Goal: Information Seeking & Learning: Learn about a topic

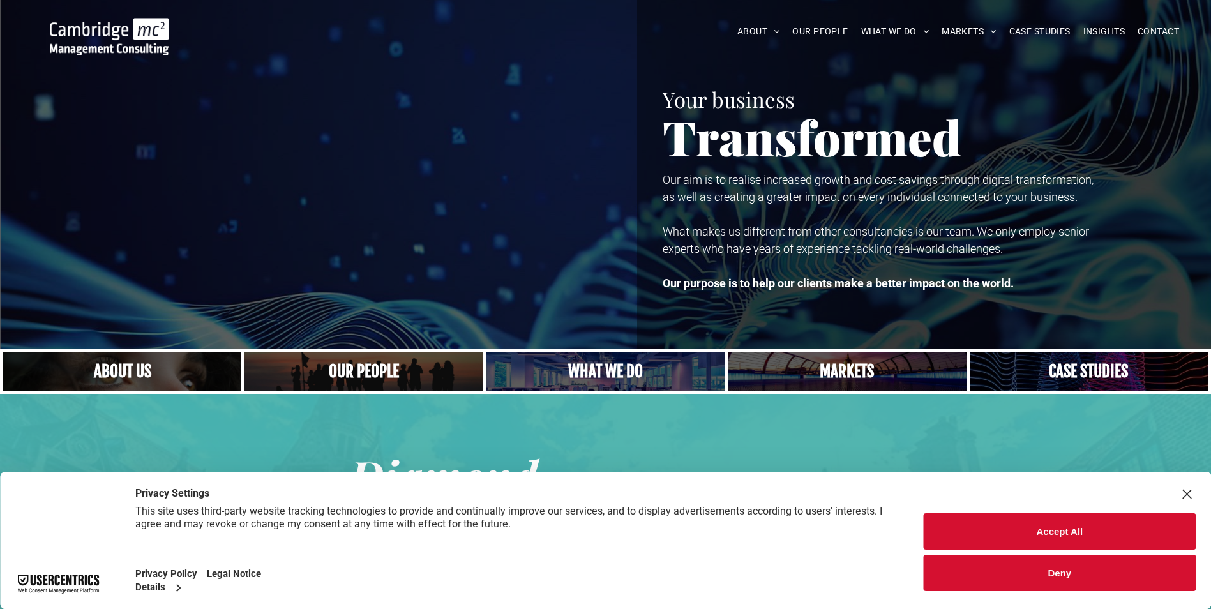
click at [113, 25] on img at bounding box center [109, 36] width 119 height 37
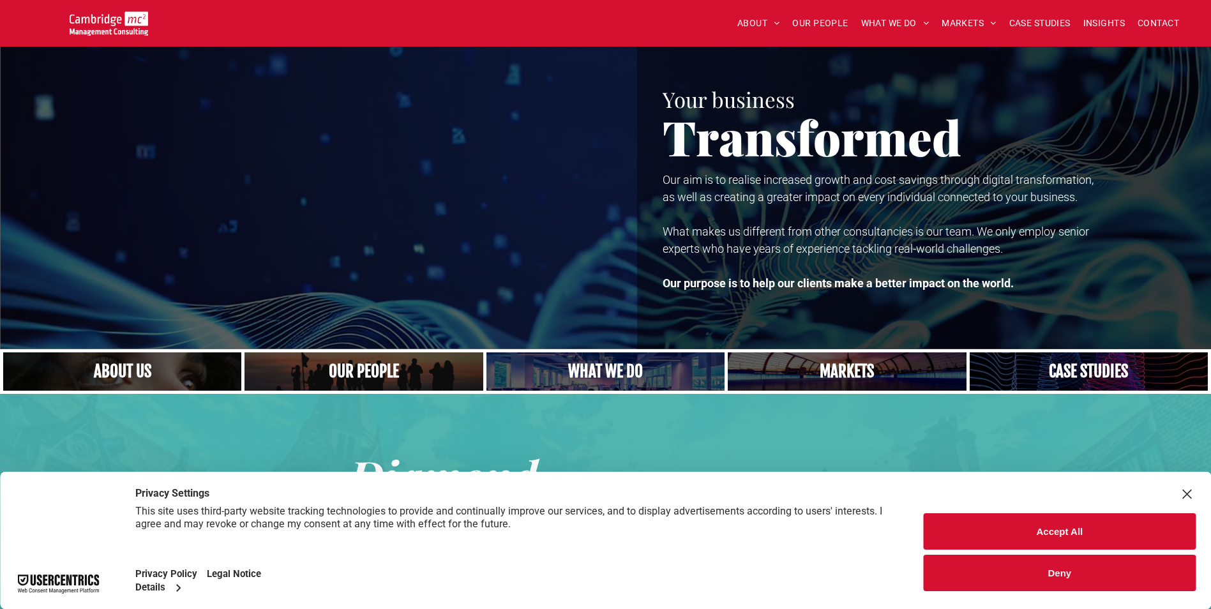
scroll to position [128, 0]
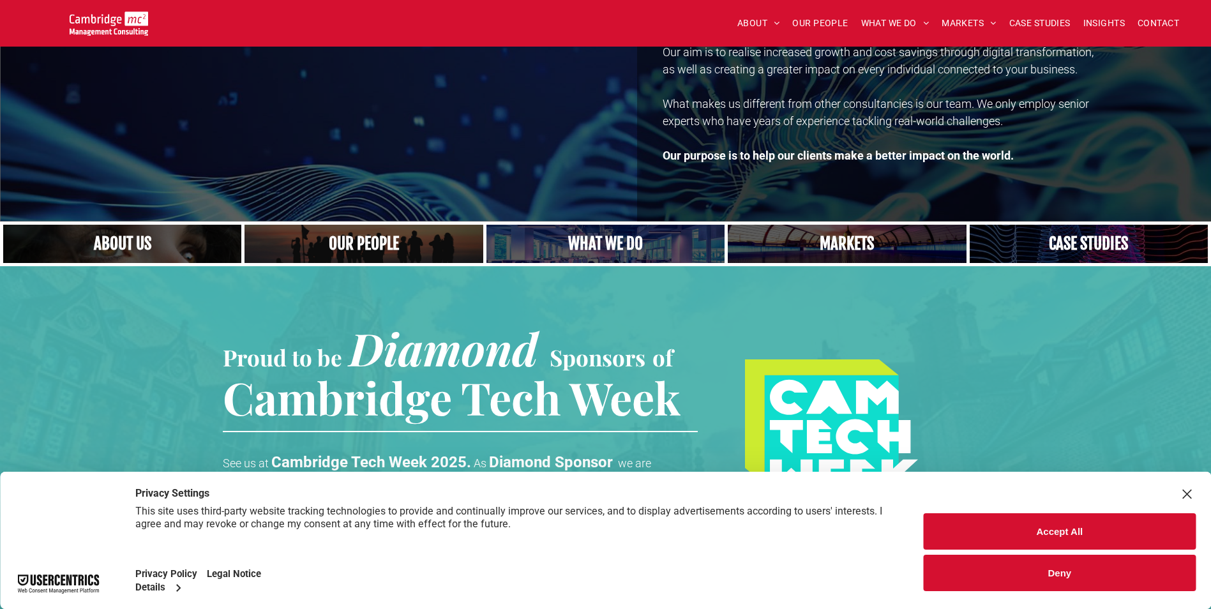
click at [1045, 531] on button "Accept All" at bounding box center [1060, 531] width 272 height 36
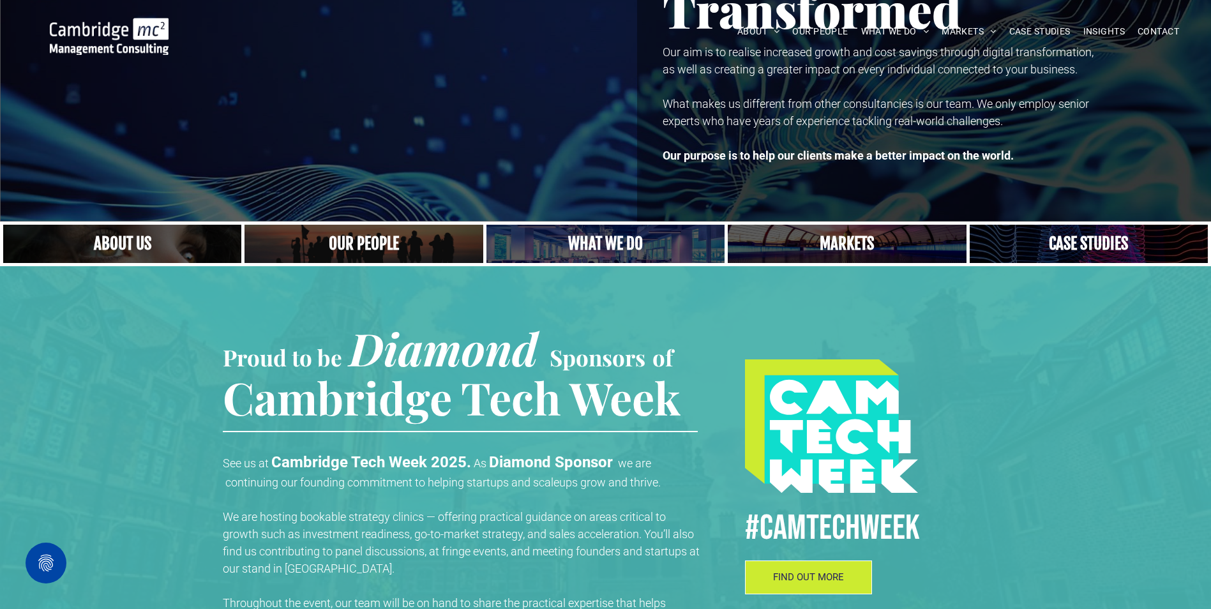
scroll to position [0, 0]
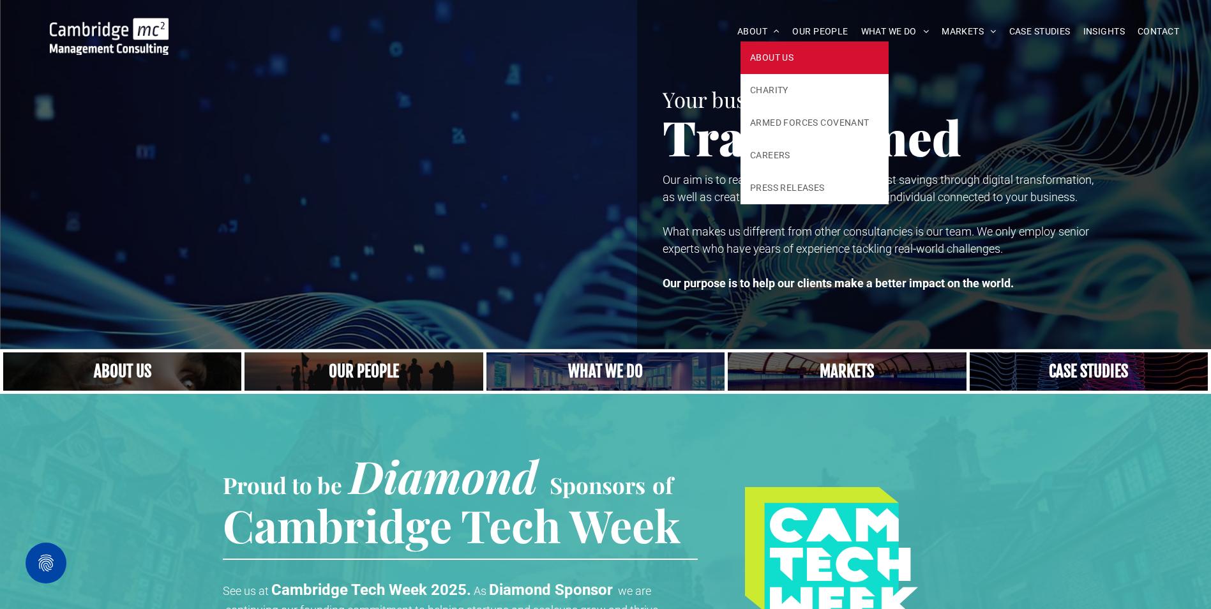
click at [764, 49] on link "ABOUT US" at bounding box center [815, 58] width 148 height 33
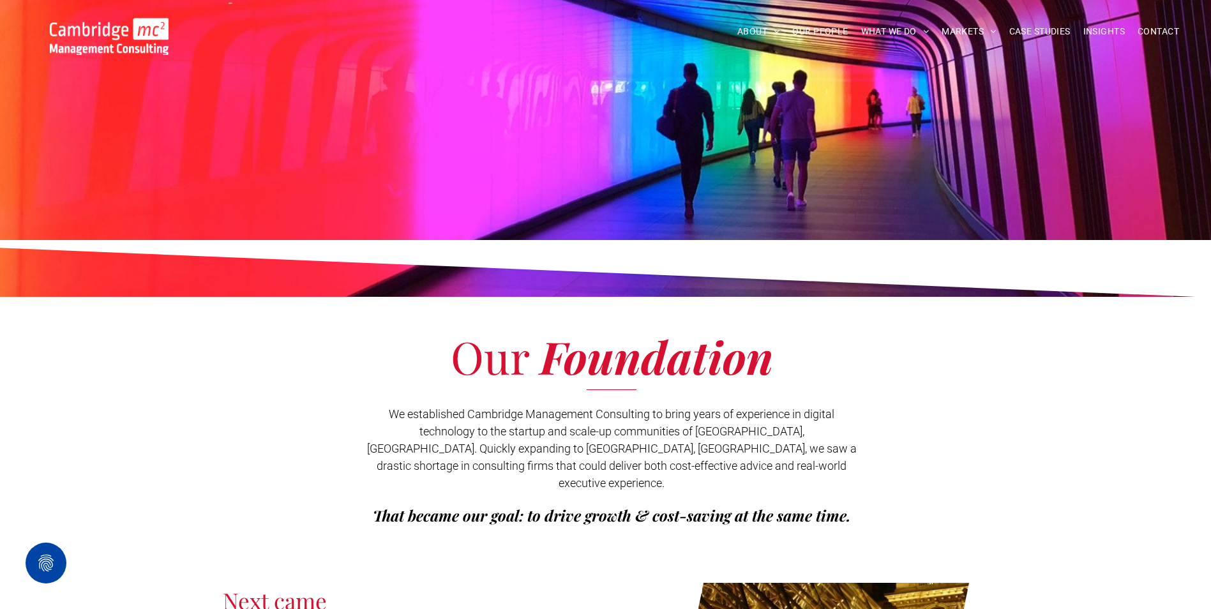
click at [781, 55] on div "Share by:" at bounding box center [563, 310] width 1127 height 609
click at [778, 61] on div "Share by:" at bounding box center [563, 310] width 1127 height 609
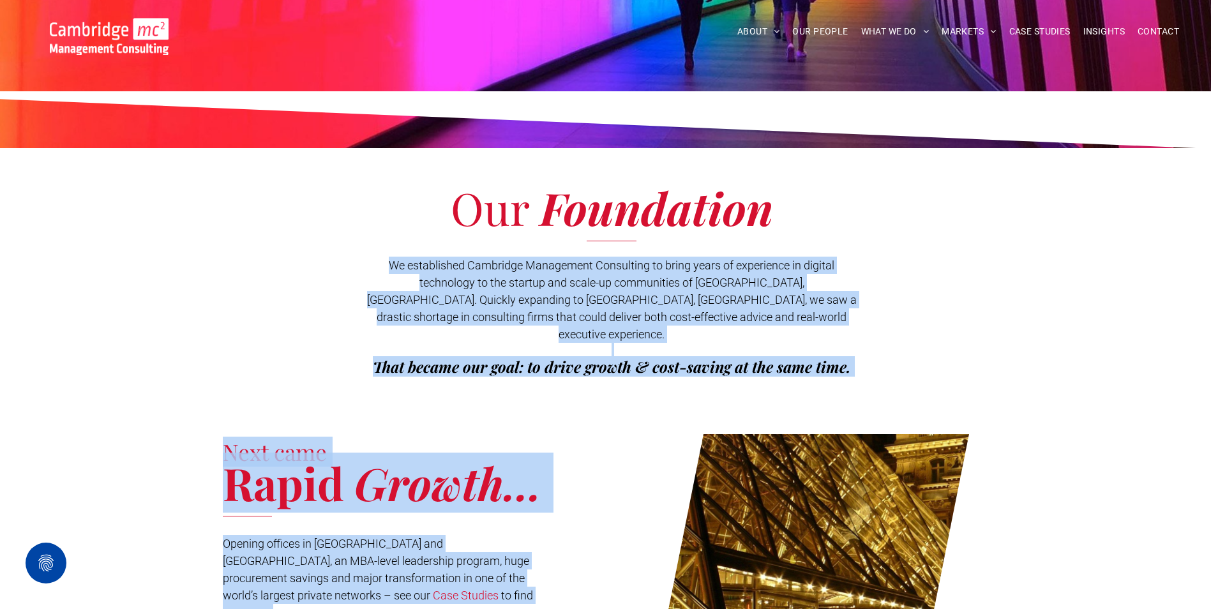
scroll to position [183, 0]
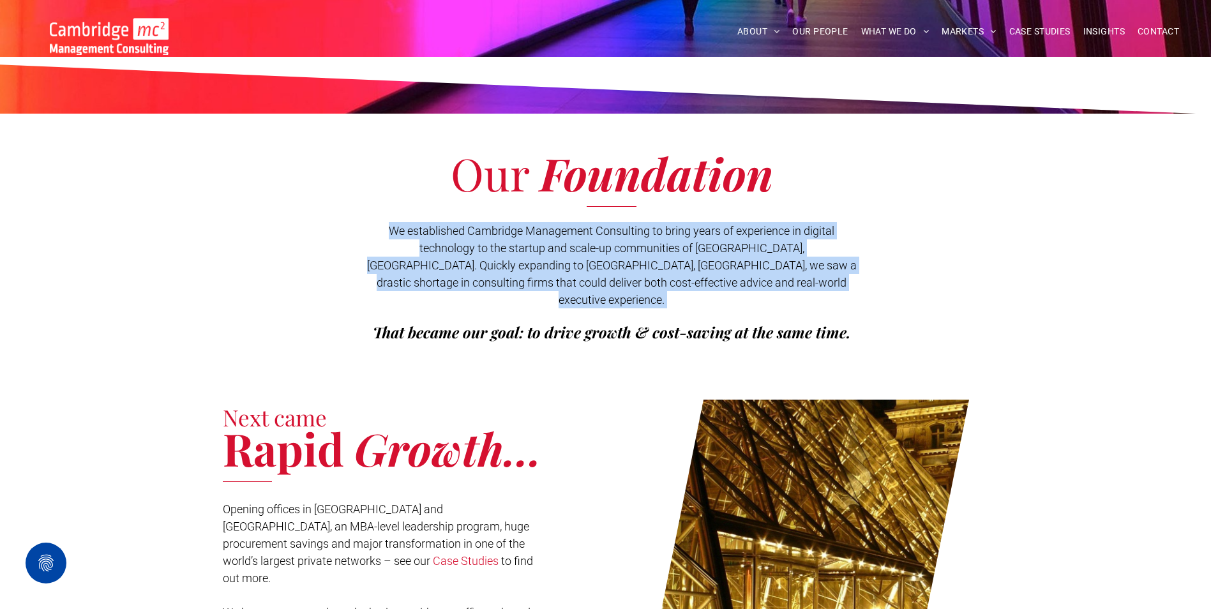
drag, startPoint x: 389, startPoint y: 349, endPoint x: 816, endPoint y: 296, distance: 430.5
click at [816, 296] on div "We established Cambridge Management Consulting to bring years of experience in …" at bounding box center [612, 282] width 490 height 123
copy span "We established Cambridge Management Consulting to bring years of experience in …"
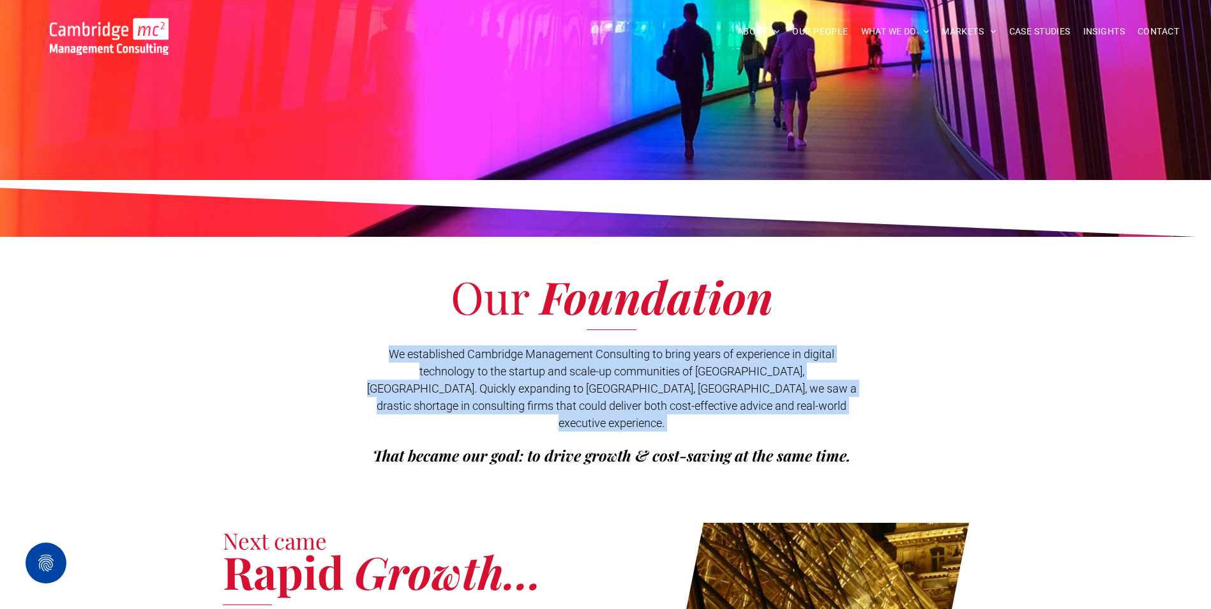
scroll to position [0, 0]
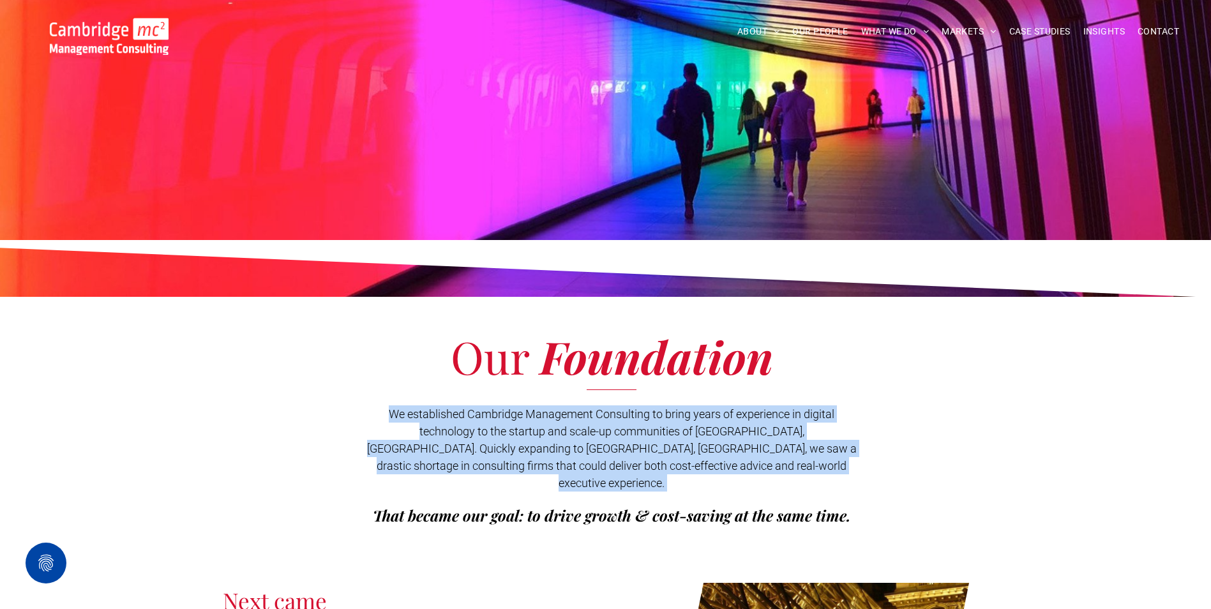
copy span "We established Cambridge Management Consulting to bring years of experience in …"
